Goal: Information Seeking & Learning: Learn about a topic

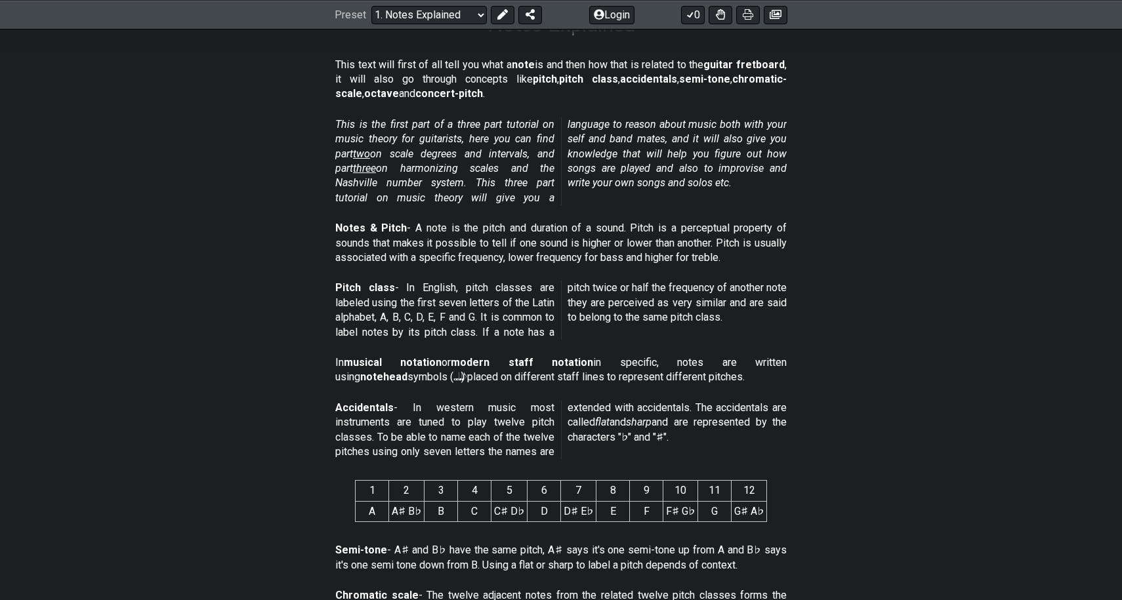
scroll to position [243, 0]
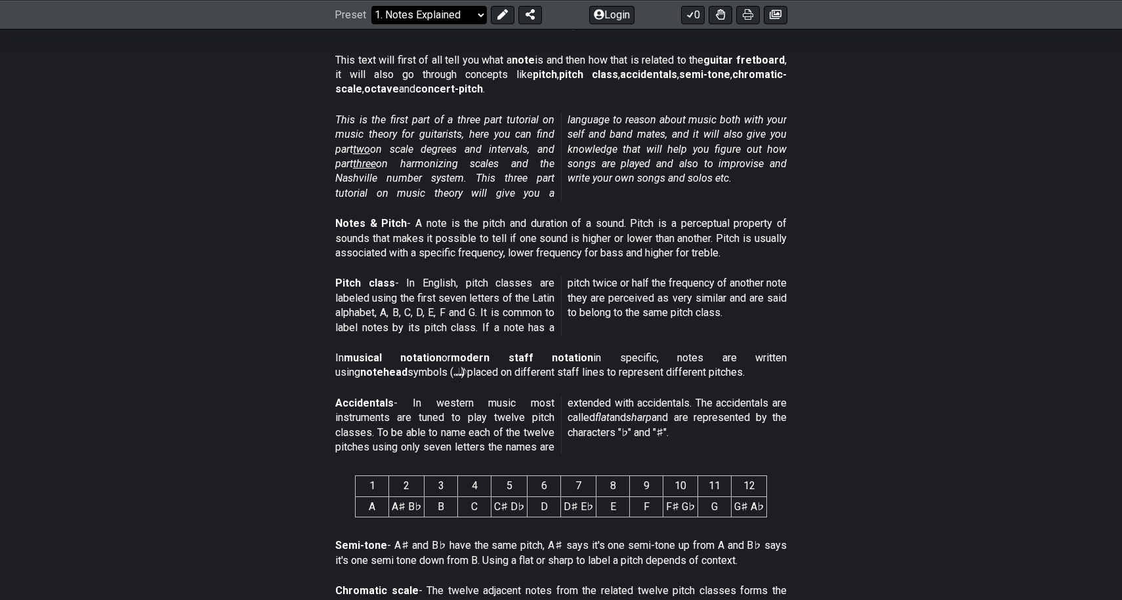
select select "/welcome"
select select "C"
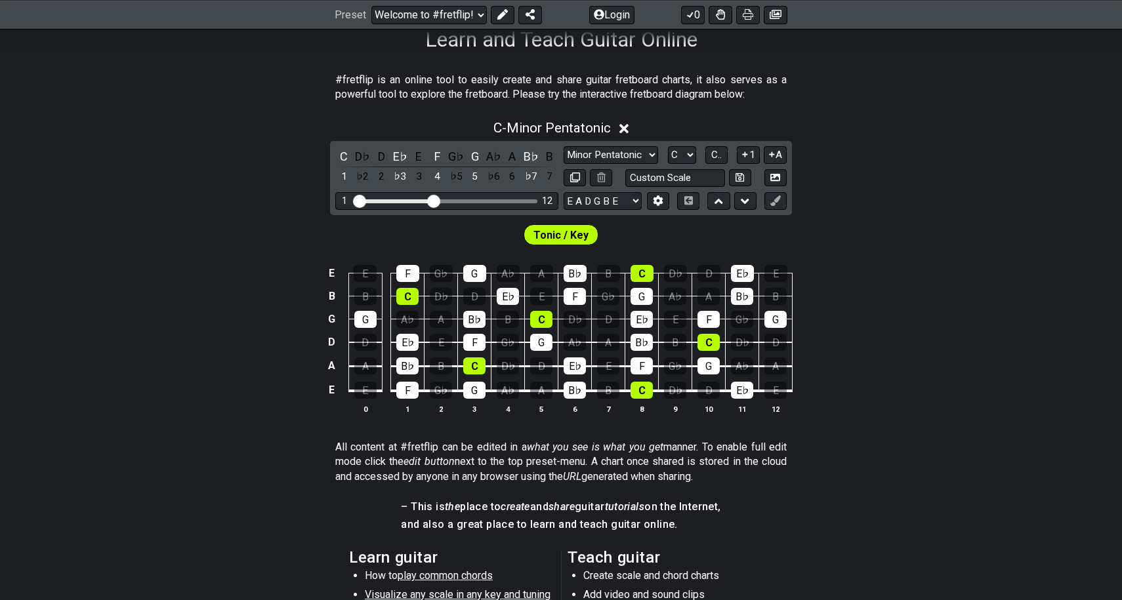
scroll to position [224, 0]
click at [442, 301] on div "D♭" at bounding box center [441, 295] width 22 height 17
click at [445, 292] on div "D♭" at bounding box center [441, 295] width 22 height 17
click at [448, 300] on div "D♭" at bounding box center [441, 295] width 22 height 17
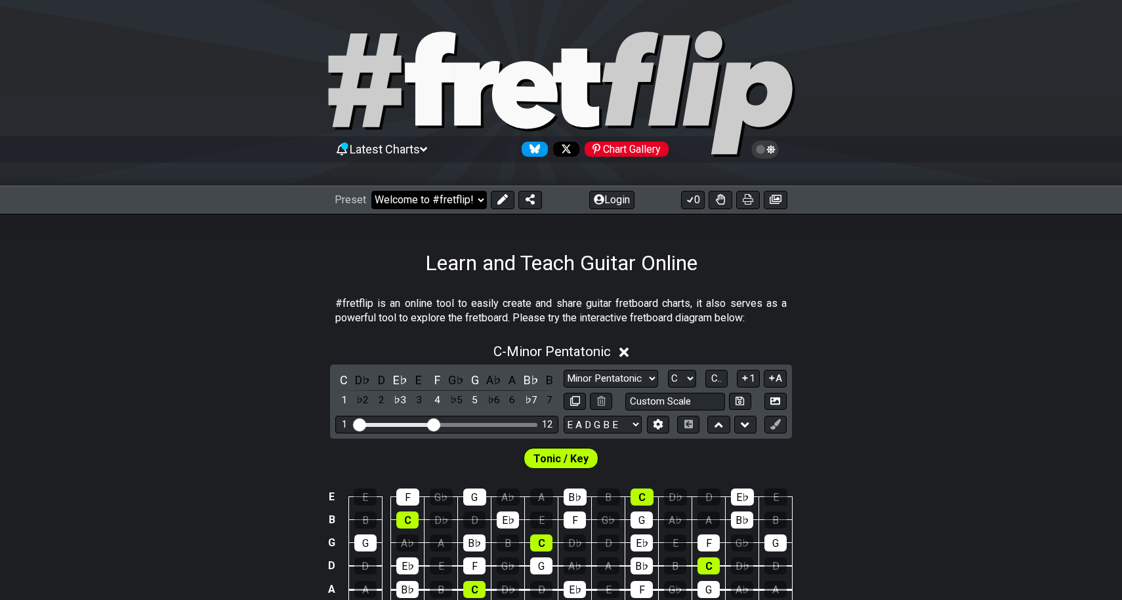
scroll to position [0, 0]
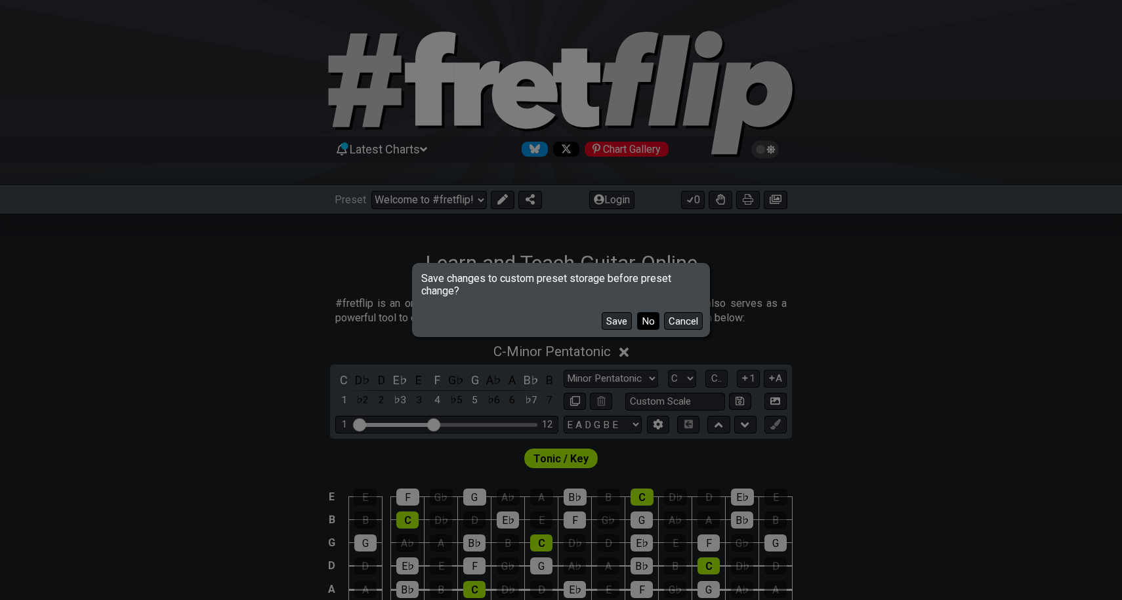
click at [651, 320] on button "No" at bounding box center [648, 321] width 22 height 18
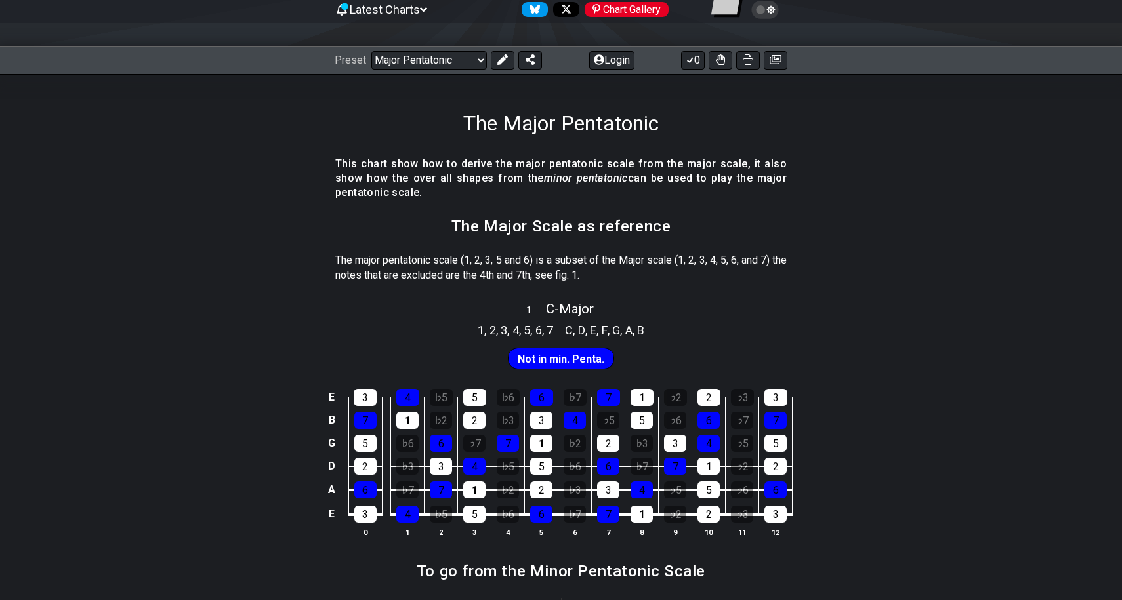
scroll to position [158, 0]
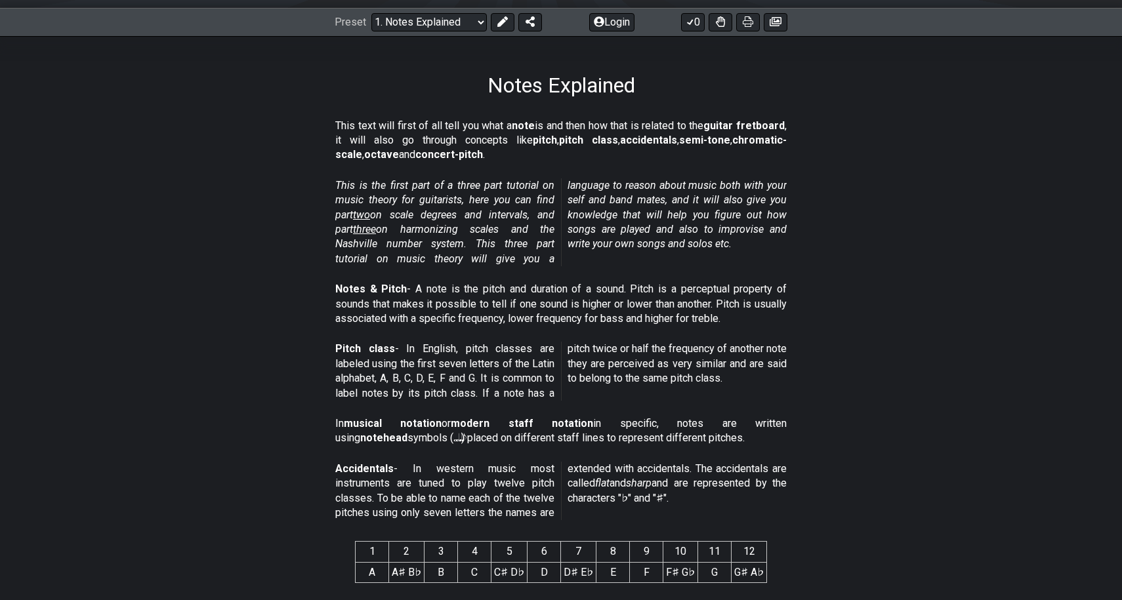
scroll to position [183, 0]
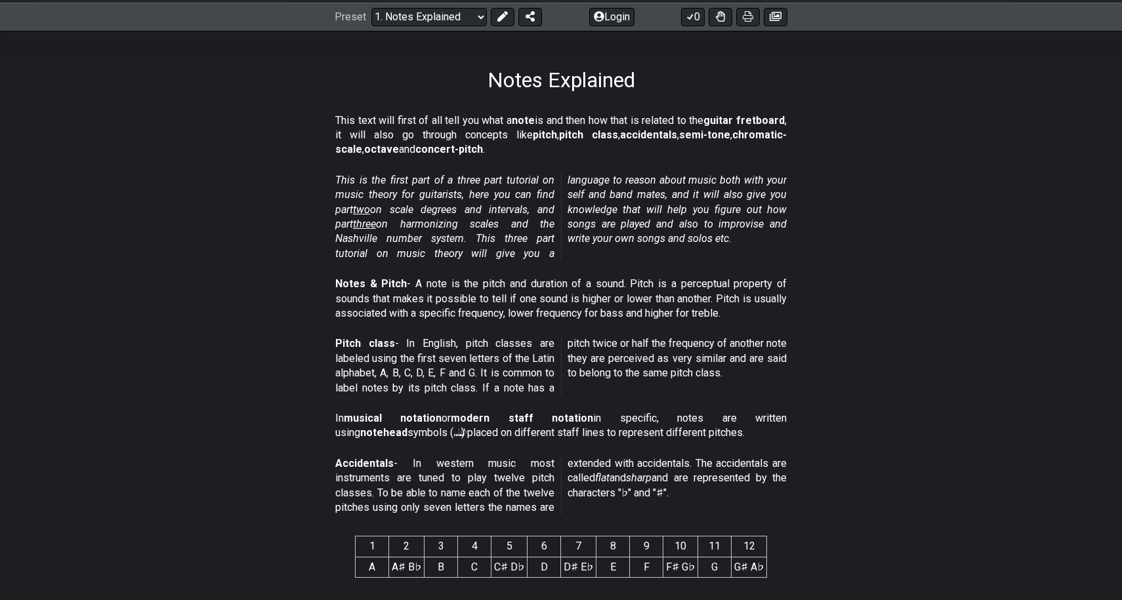
click at [839, 179] on section "This is the first part of a three part tutorial on music theory for guitarists,…" at bounding box center [561, 220] width 1122 height 104
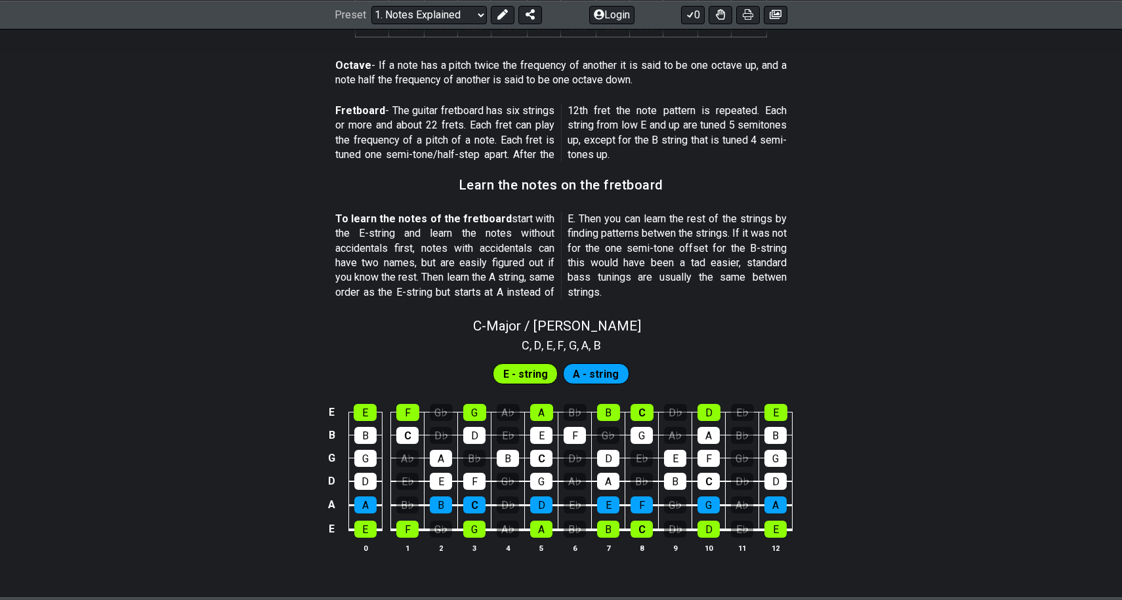
scroll to position [1041, 0]
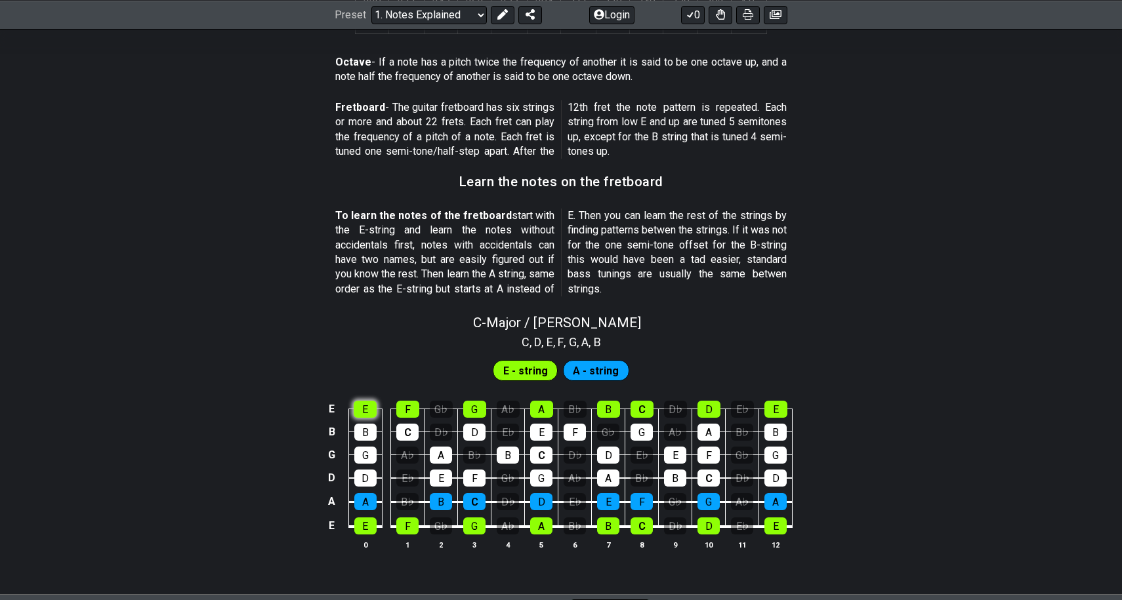
click at [363, 401] on div "E" at bounding box center [365, 409] width 23 height 17
click at [520, 362] on span "E - string" at bounding box center [525, 371] width 45 height 19
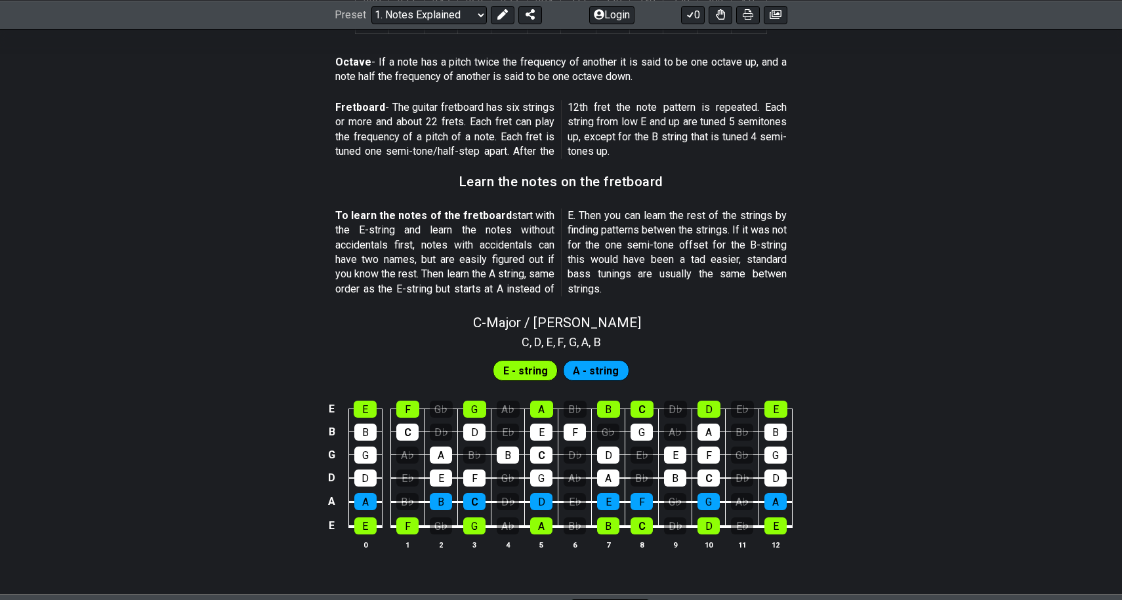
click at [591, 362] on span "A - string" at bounding box center [596, 371] width 46 height 19
click at [470, 493] on div "C" at bounding box center [474, 501] width 22 height 17
click at [439, 493] on div "B" at bounding box center [441, 501] width 22 height 17
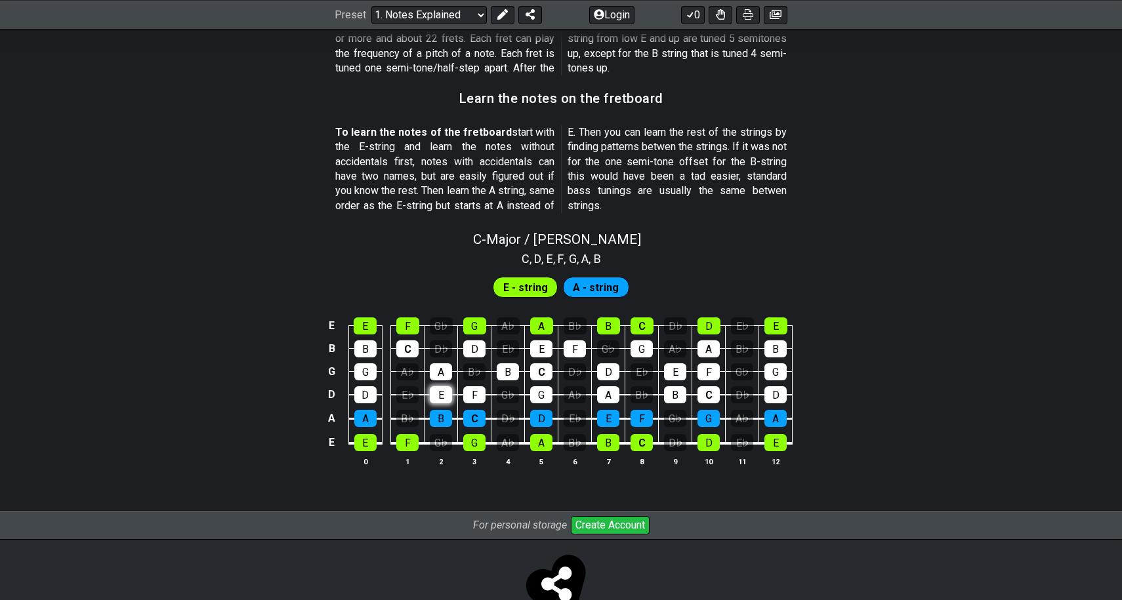
scroll to position [1123, 0]
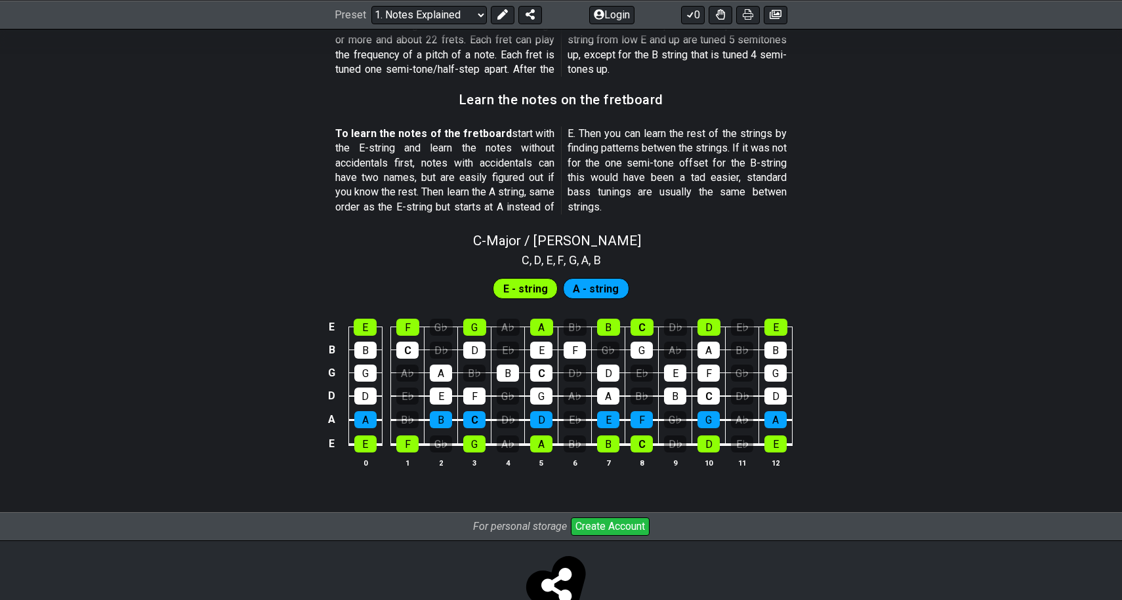
click at [451, 373] on td "E" at bounding box center [441, 385] width 33 height 24
click at [447, 388] on div "E" at bounding box center [441, 396] width 22 height 17
drag, startPoint x: 434, startPoint y: 297, endPoint x: 436, endPoint y: 386, distance: 88.6
click at [436, 386] on tbody "E E F G♭ G A♭ A B♭ B C D♭ D E♭ E B B C D♭ D E♭ E F G♭ G A♭ A B♭ B G G A♭ A B♭ B…" at bounding box center [558, 381] width 468 height 154
click at [444, 365] on div "A" at bounding box center [441, 373] width 22 height 17
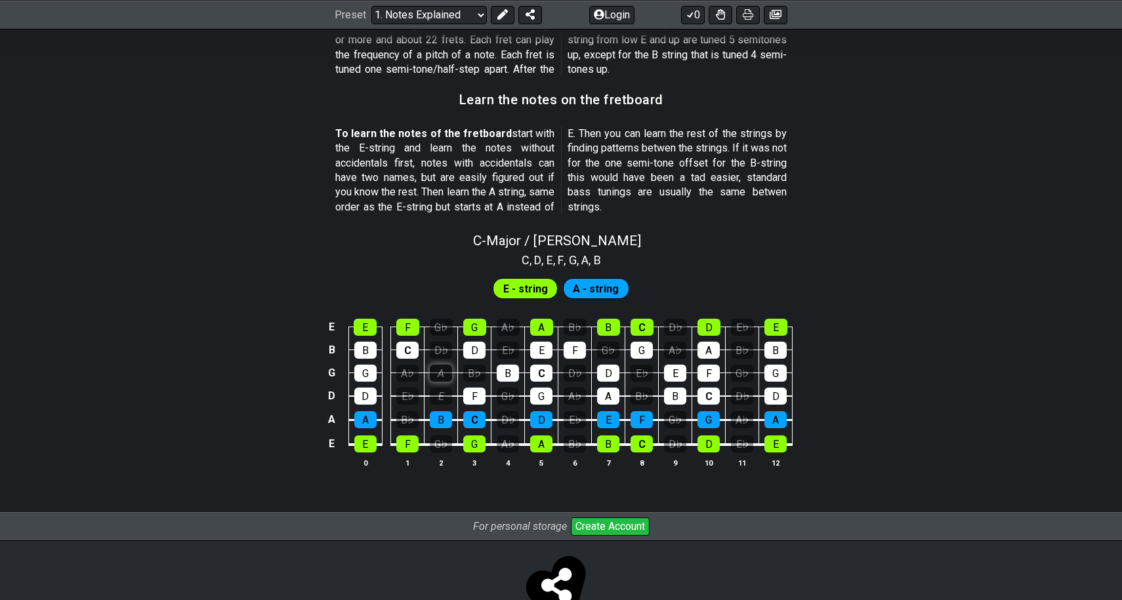
click at [442, 365] on div "A" at bounding box center [441, 373] width 22 height 17
click at [442, 388] on div "E" at bounding box center [441, 396] width 22 height 17
click at [450, 270] on div "E - string A - string" at bounding box center [561, 285] width 1122 height 33
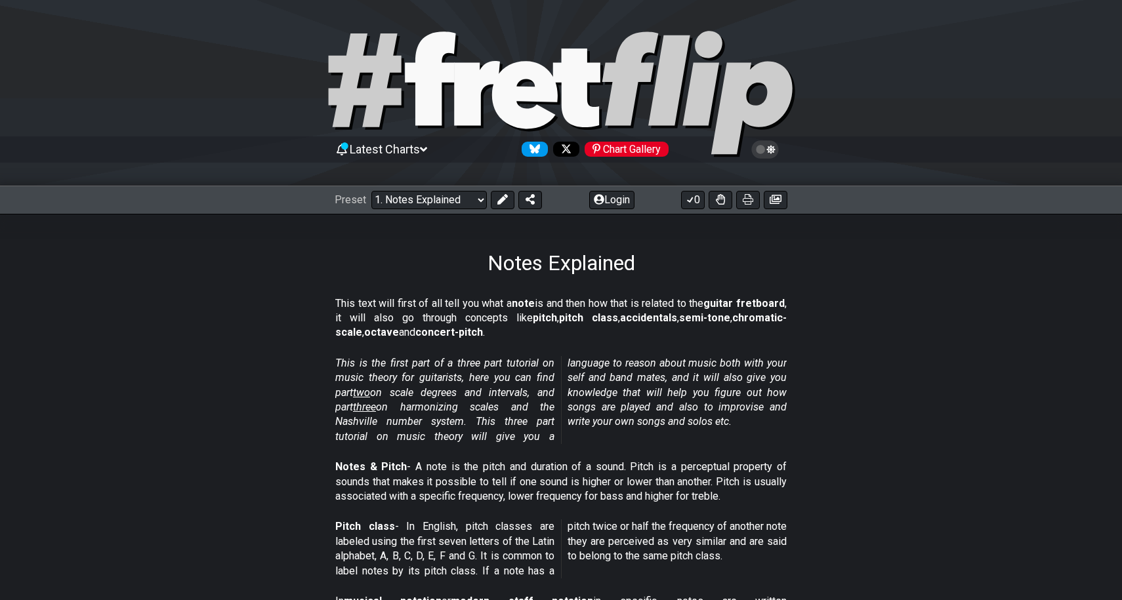
scroll to position [0, 0]
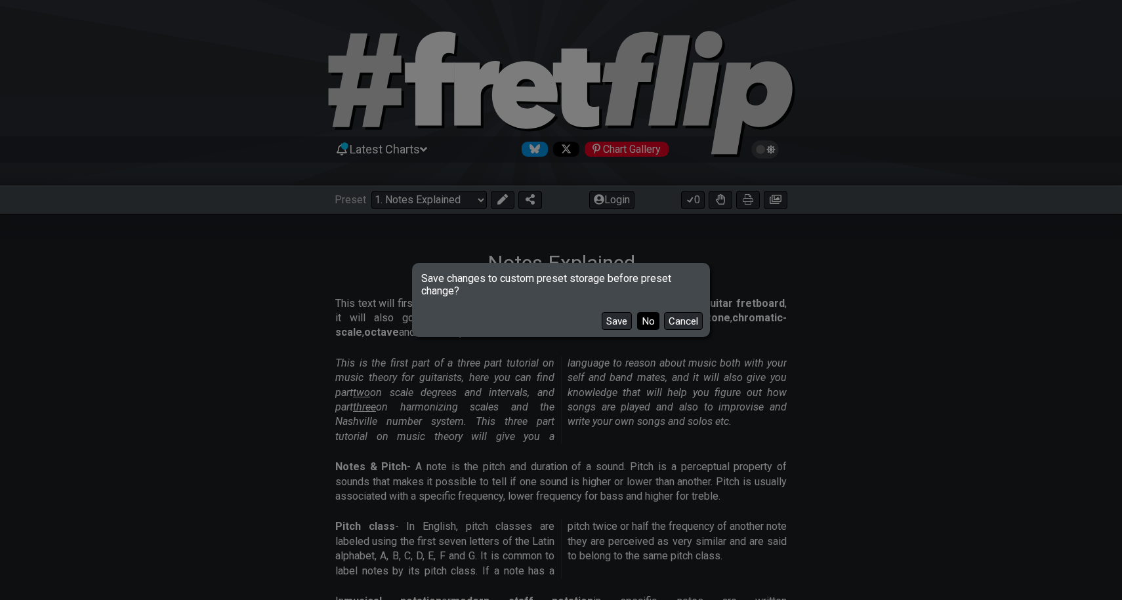
click at [656, 322] on button "No" at bounding box center [648, 321] width 22 height 18
select select "/scale-degrees-and-intervals"
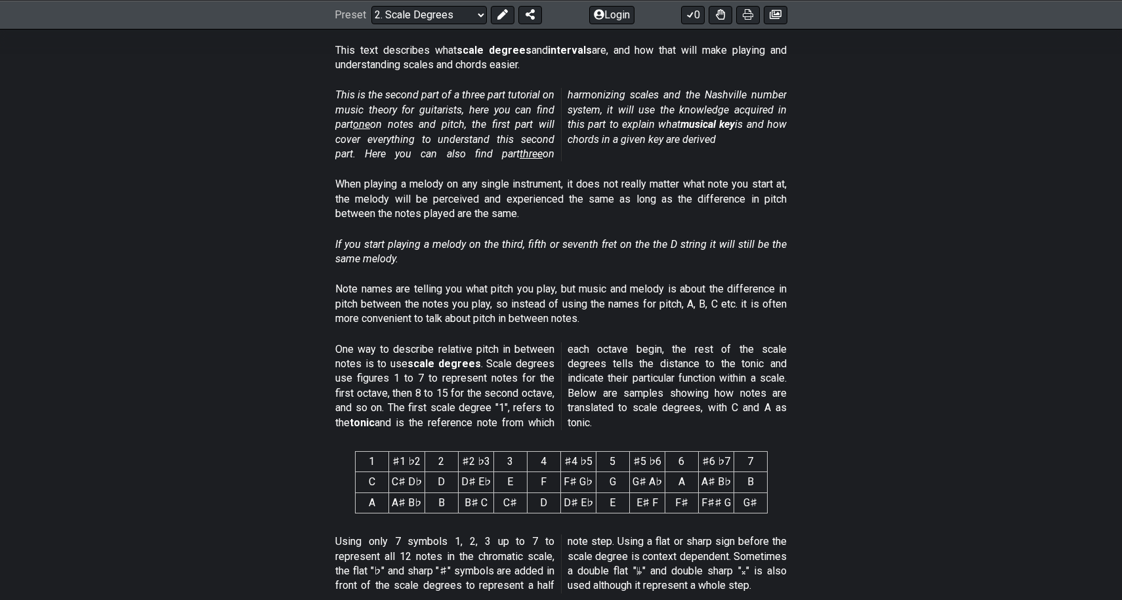
scroll to position [254, 0]
